Goal: Information Seeking & Learning: Learn about a topic

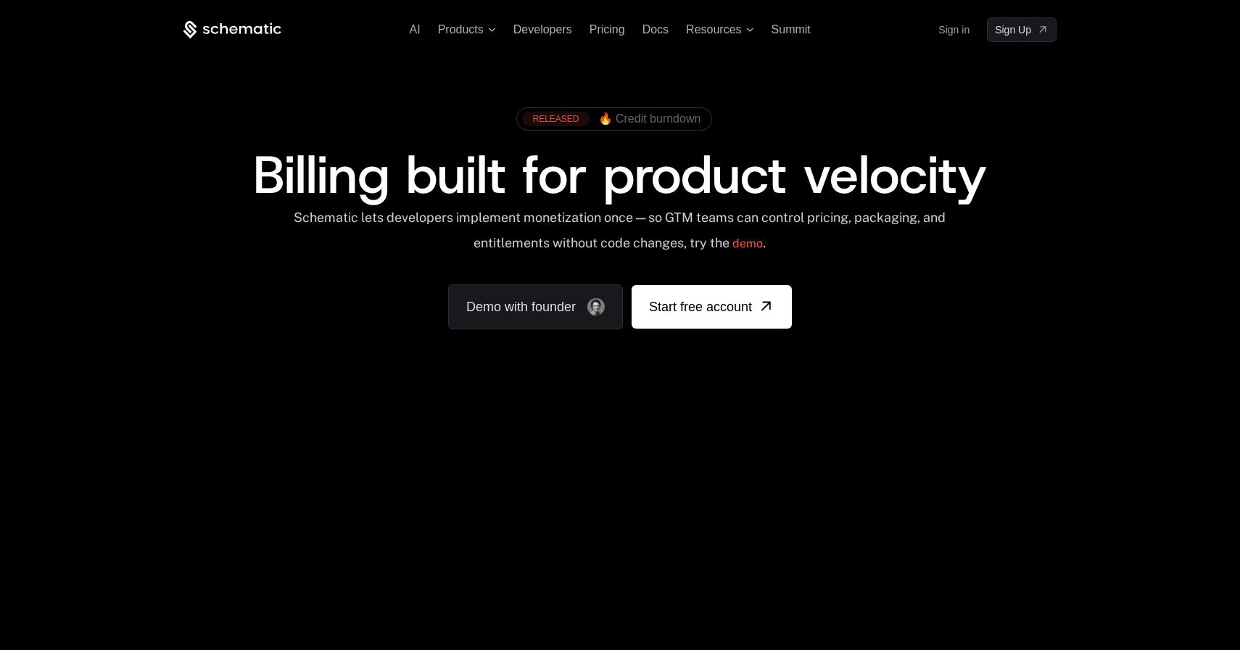
click at [666, 125] on span "🔥 Credit burndown" at bounding box center [649, 118] width 103 height 13
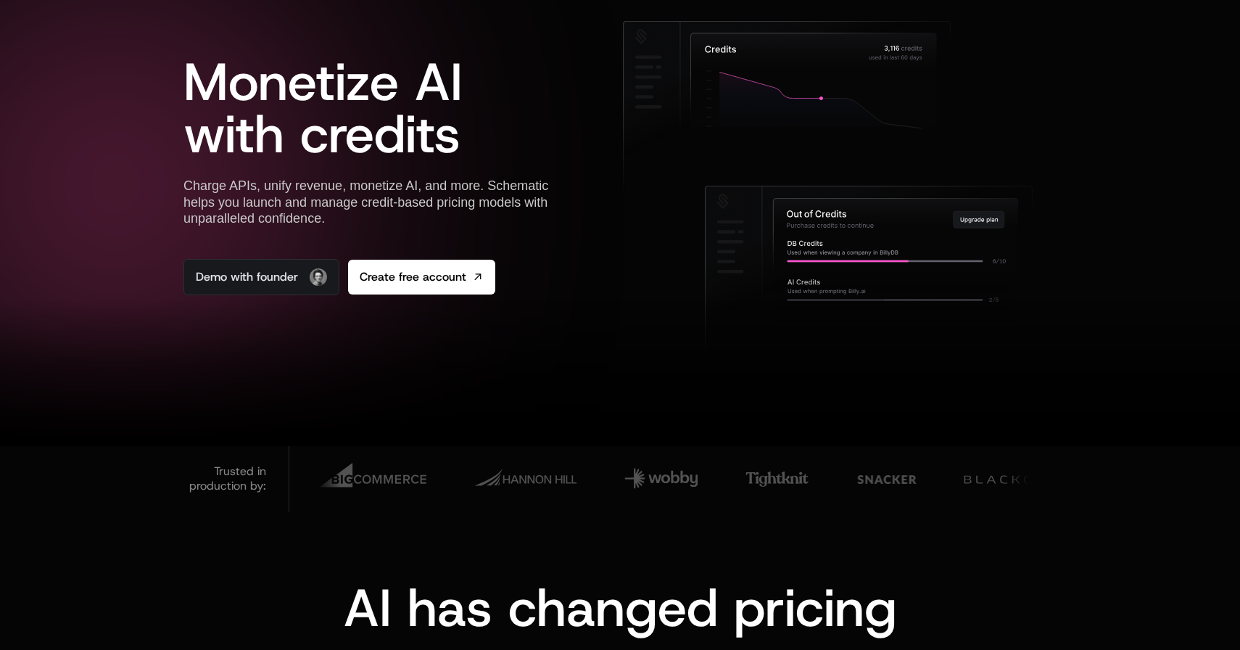
scroll to position [113, 0]
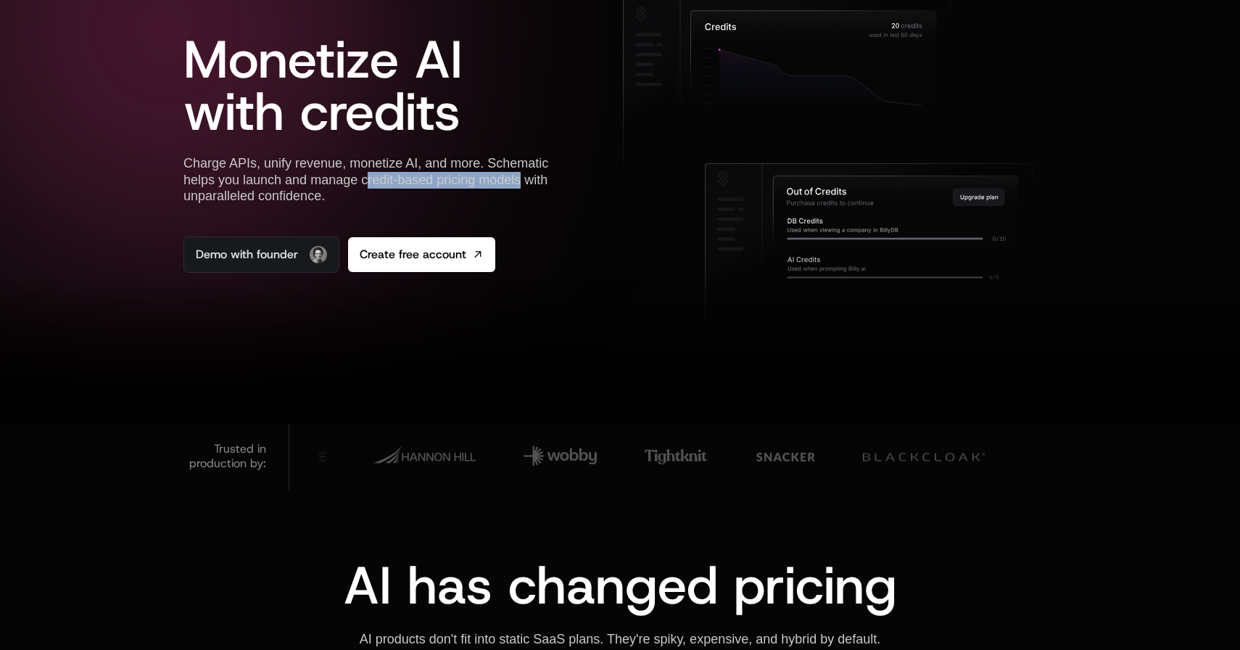
copy div "redit-based pricing models"
drag, startPoint x: 365, startPoint y: 182, endPoint x: 518, endPoint y: 180, distance: 153.1
click at [518, 180] on div "Charge APIs, unify revenue, monetize AI, and more. Schematic helps you launch a…" at bounding box center [380, 179] width 392 height 49
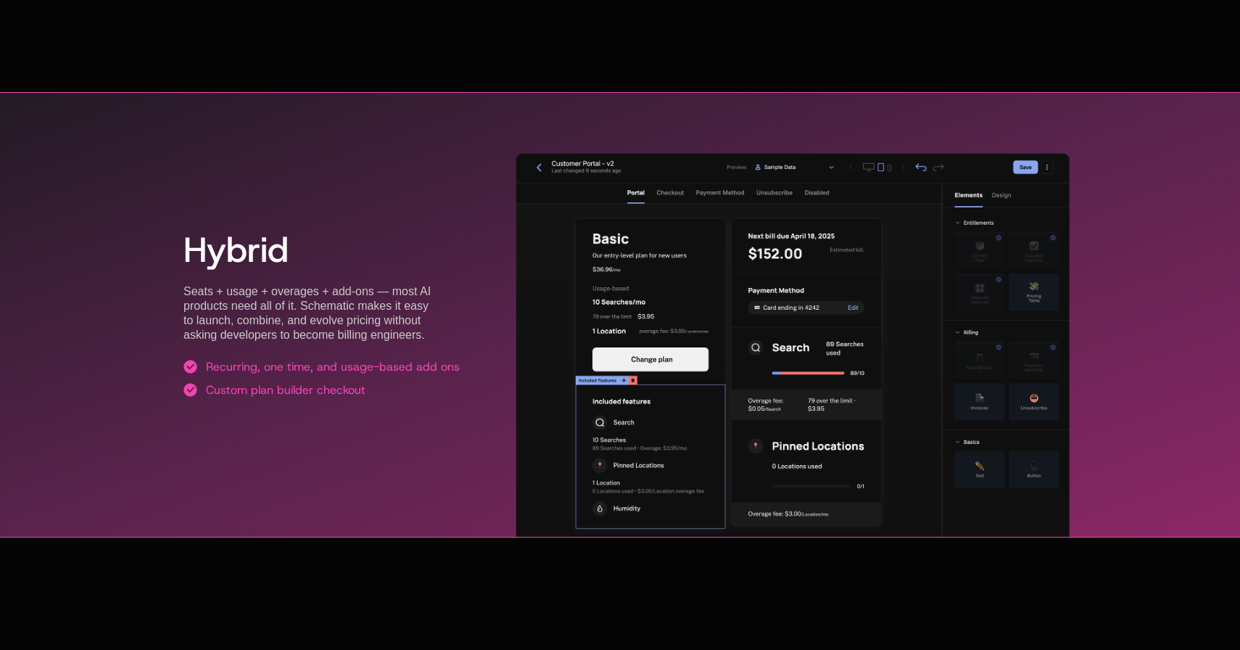
scroll to position [2631, 0]
